Goal: Register for event/course

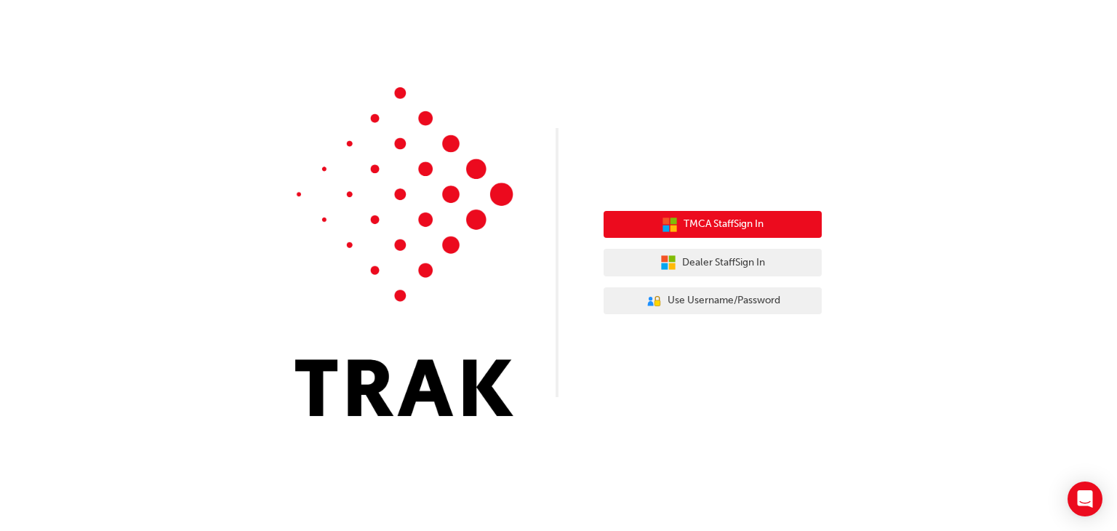
click at [699, 225] on span "TMCA Staff Sign In" at bounding box center [723, 224] width 80 height 17
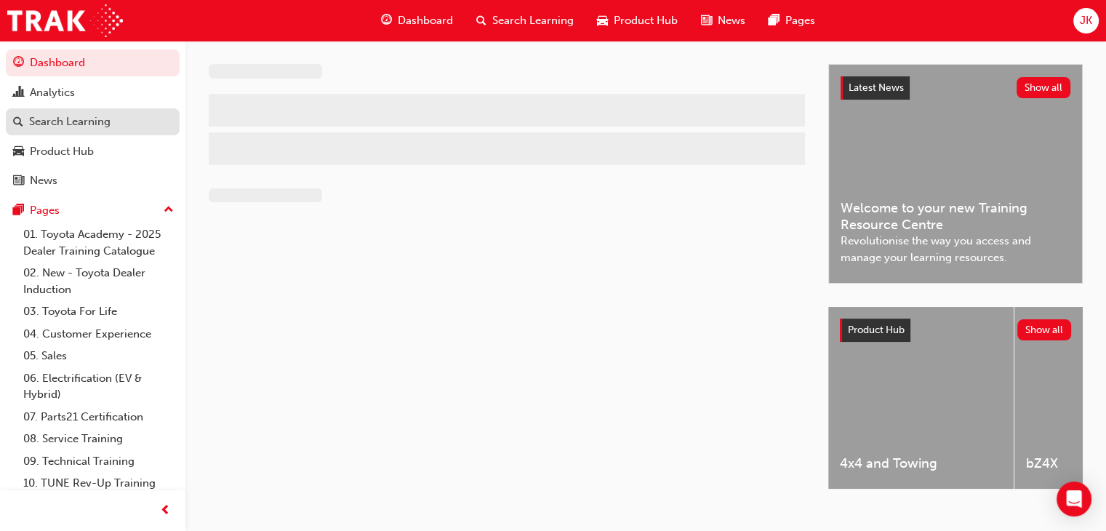
click at [110, 122] on div "Search Learning" at bounding box center [92, 122] width 159 height 18
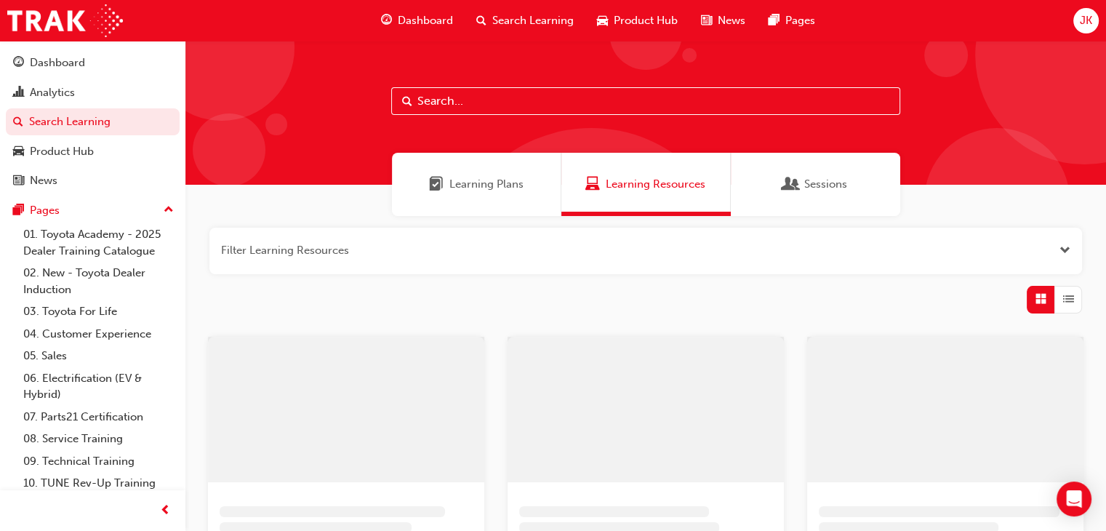
click at [433, 100] on input "text" at bounding box center [645, 101] width 509 height 28
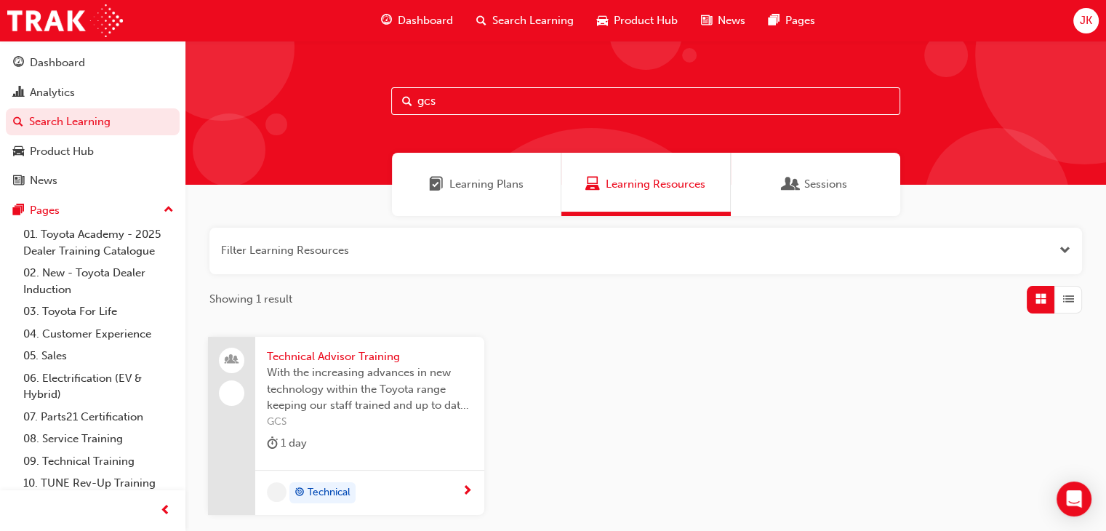
type input "gcs"
click at [334, 358] on span "Technical Advisor Training" at bounding box center [370, 356] width 206 height 17
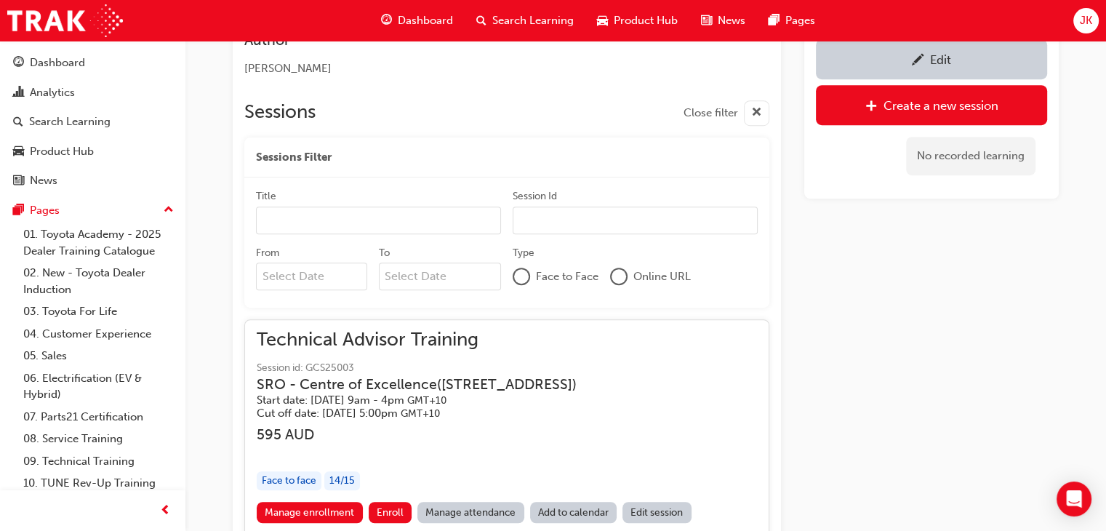
scroll to position [1096, 0]
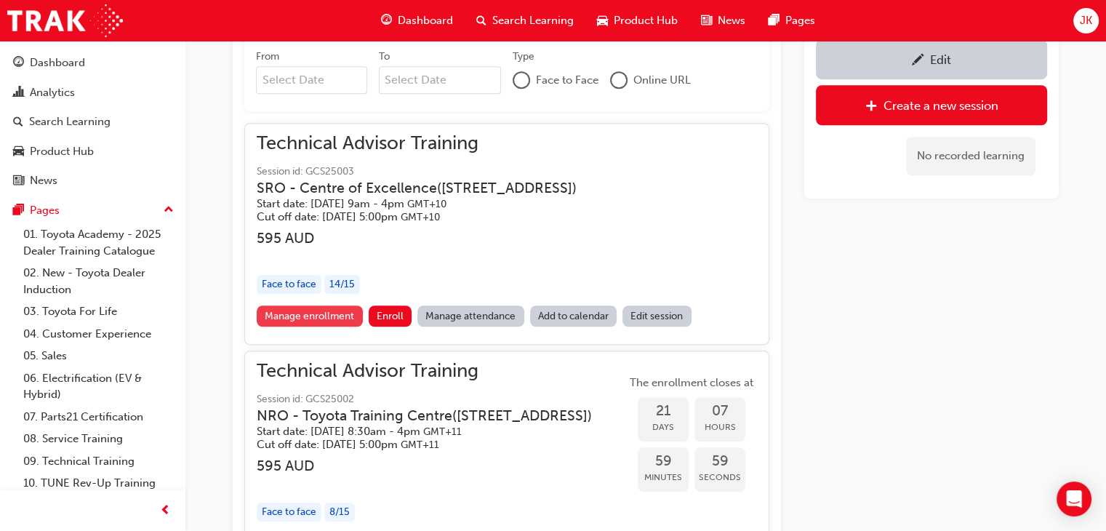
click at [326, 326] on link "Manage enrollment" at bounding box center [310, 315] width 106 height 21
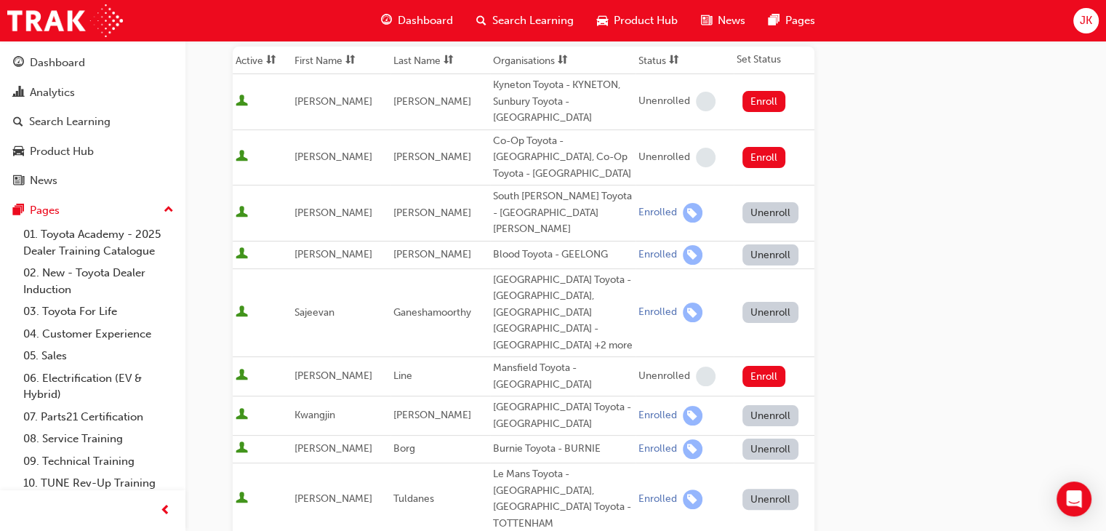
scroll to position [145, 0]
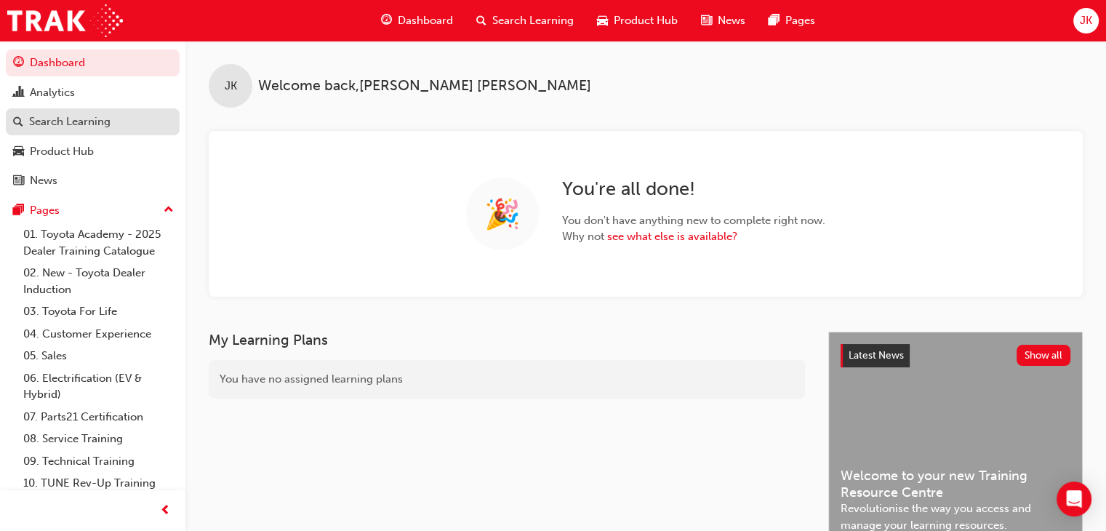
click at [39, 121] on div "Search Learning" at bounding box center [69, 121] width 81 height 17
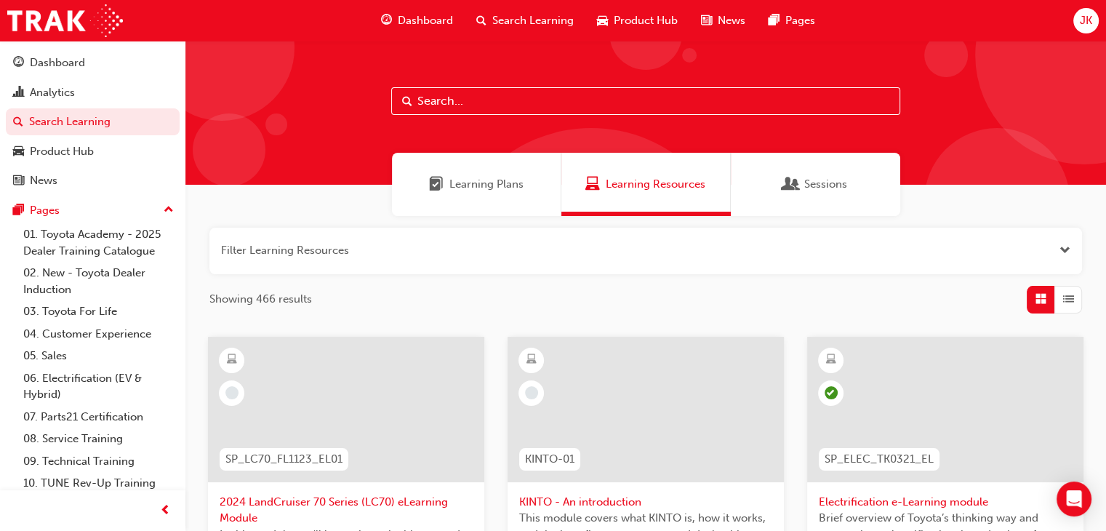
click at [433, 91] on input "text" at bounding box center [645, 101] width 509 height 28
type input "gcs"
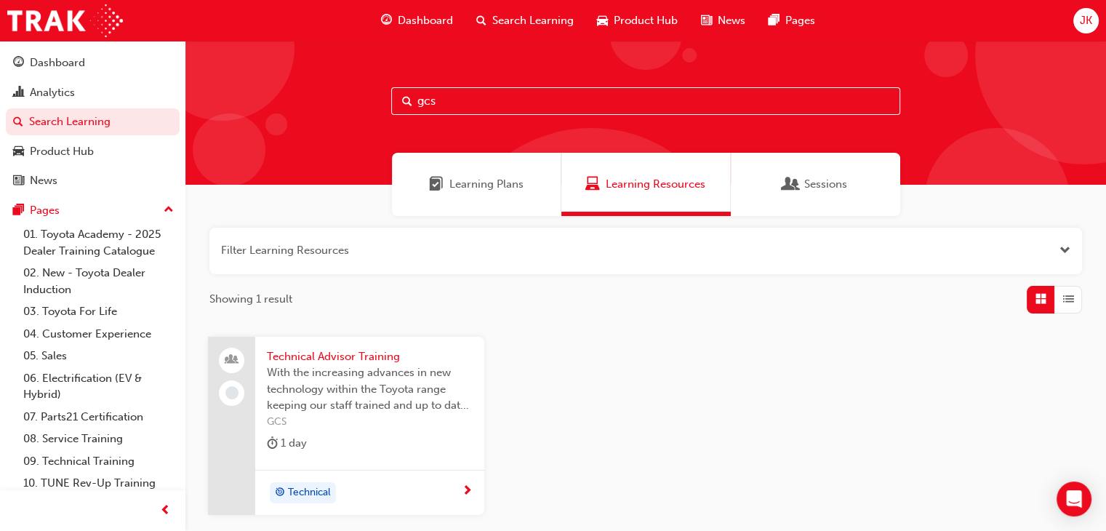
click at [348, 362] on span "Technical Advisor Training" at bounding box center [370, 356] width 206 height 17
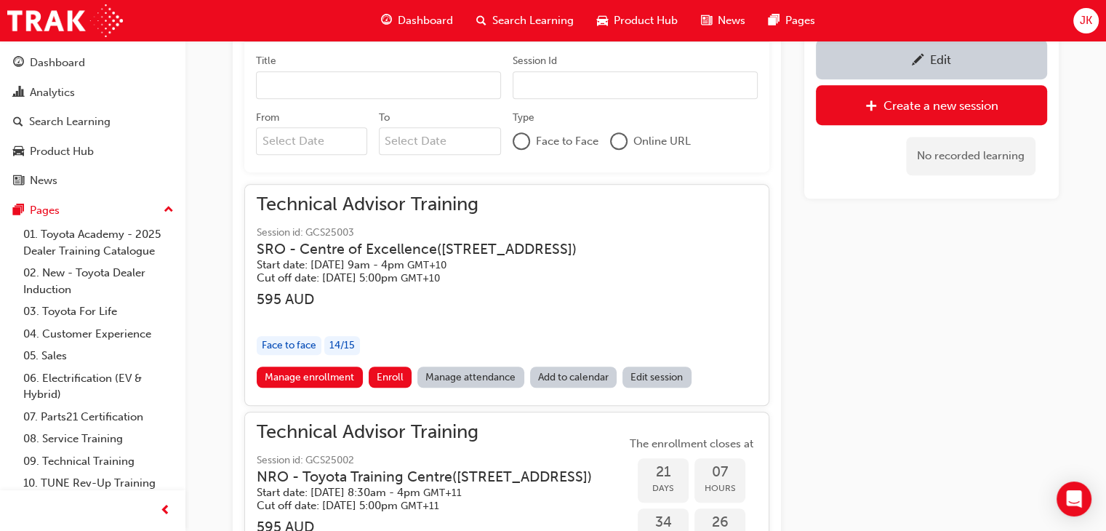
scroll to position [1169, 0]
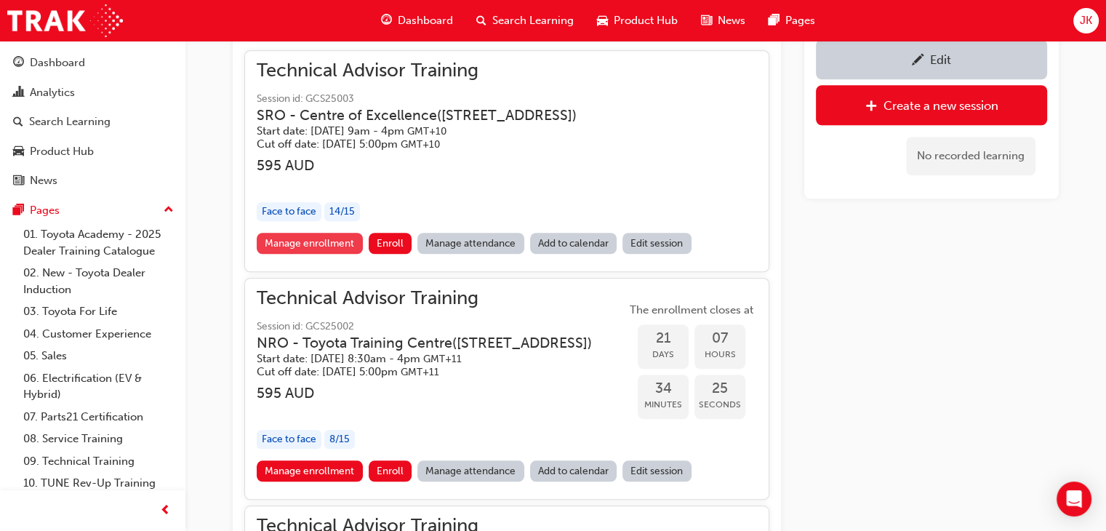
click at [305, 254] on link "Manage enrollment" at bounding box center [310, 243] width 106 height 21
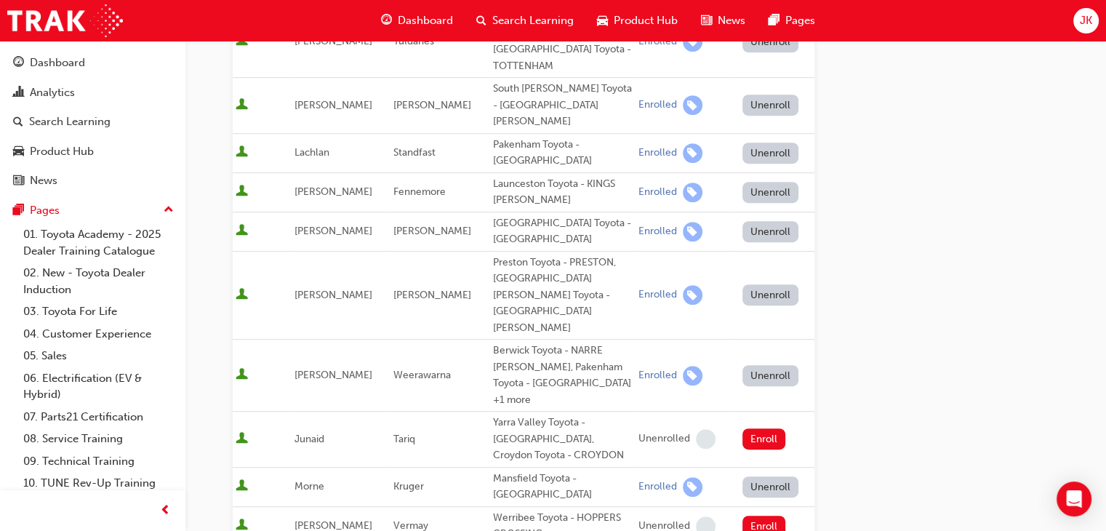
scroll to position [582, 0]
